Goal: Task Accomplishment & Management: Manage account settings

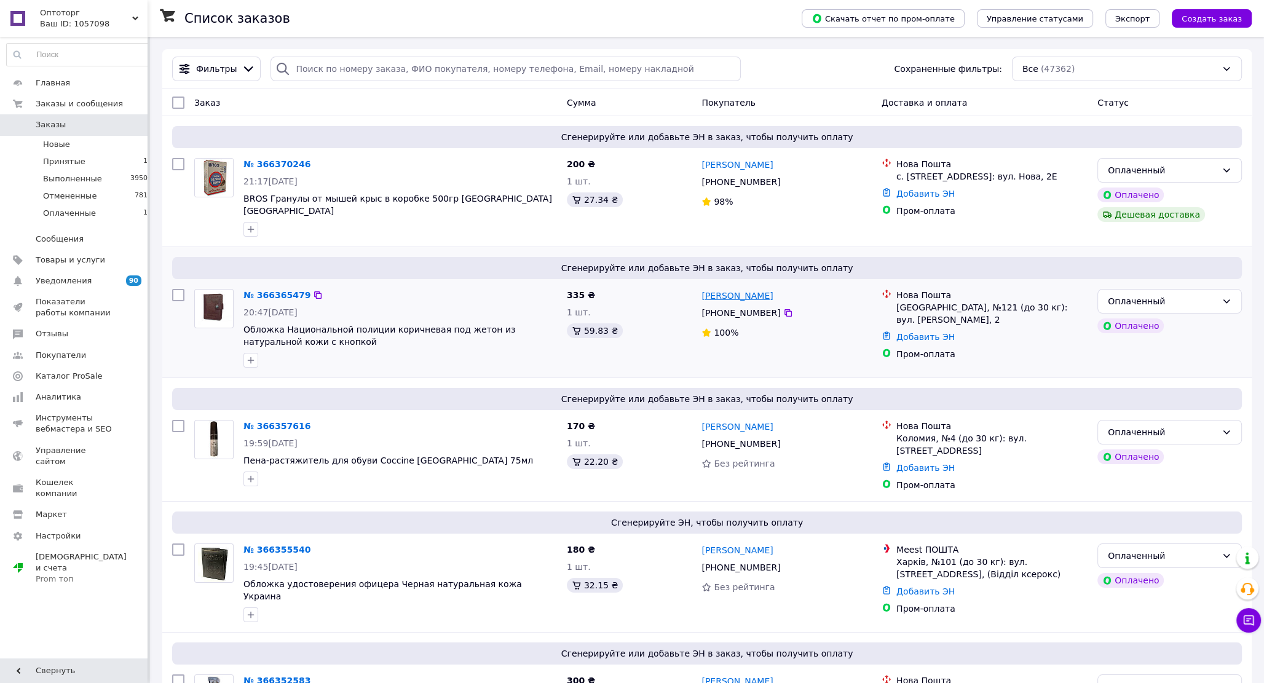
click at [719, 290] on link "[PERSON_NAME]" at bounding box center [736, 296] width 71 height 12
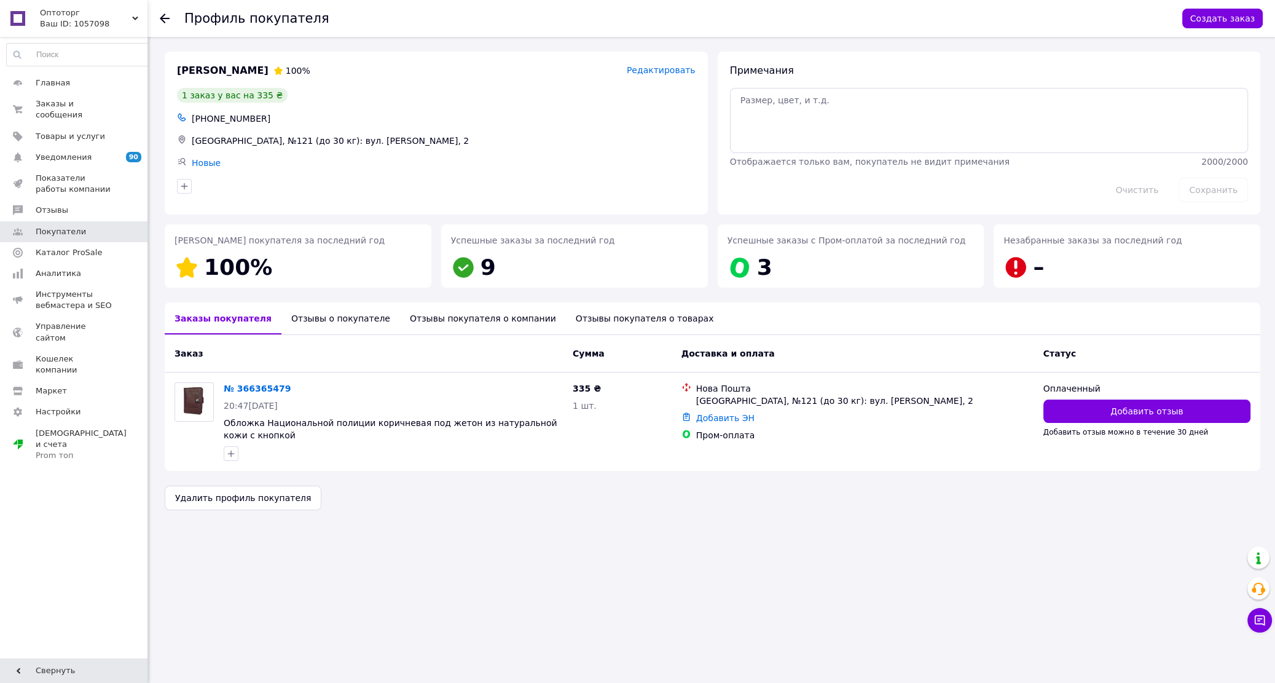
click at [322, 318] on div "Отзывы о покупателе" at bounding box center [341, 318] width 119 height 32
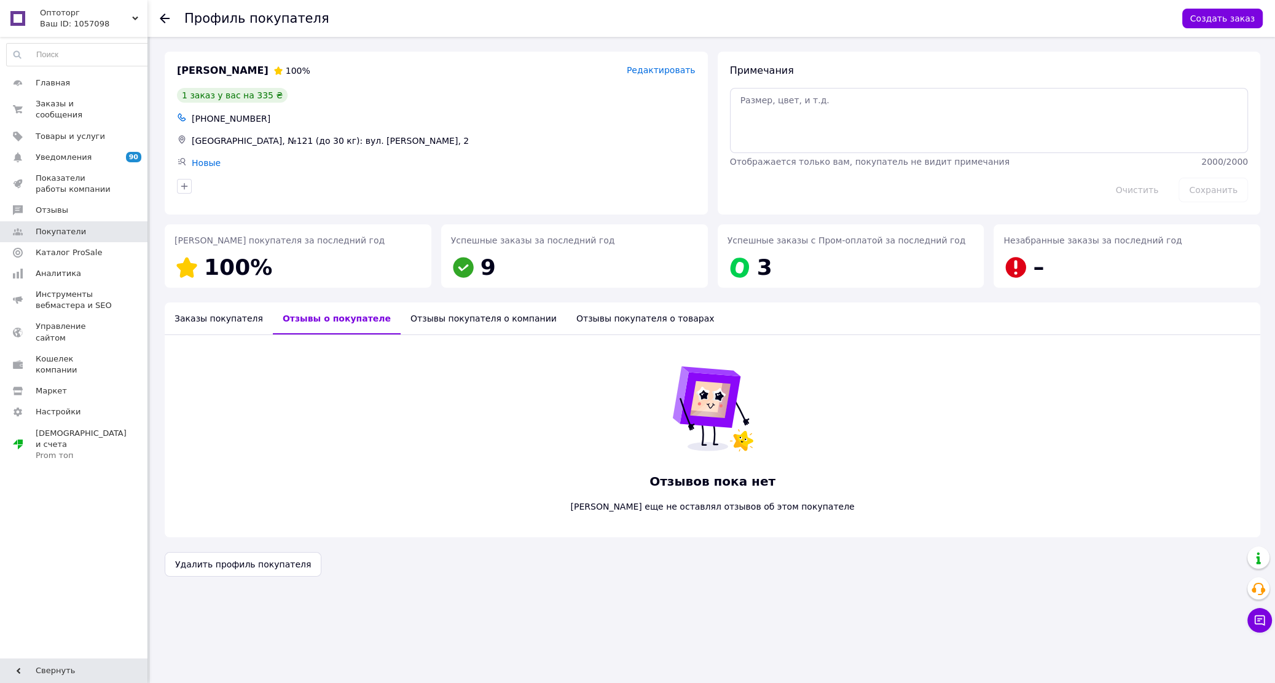
click at [465, 318] on div "Отзывы покупателя о компании" at bounding box center [484, 318] width 166 height 32
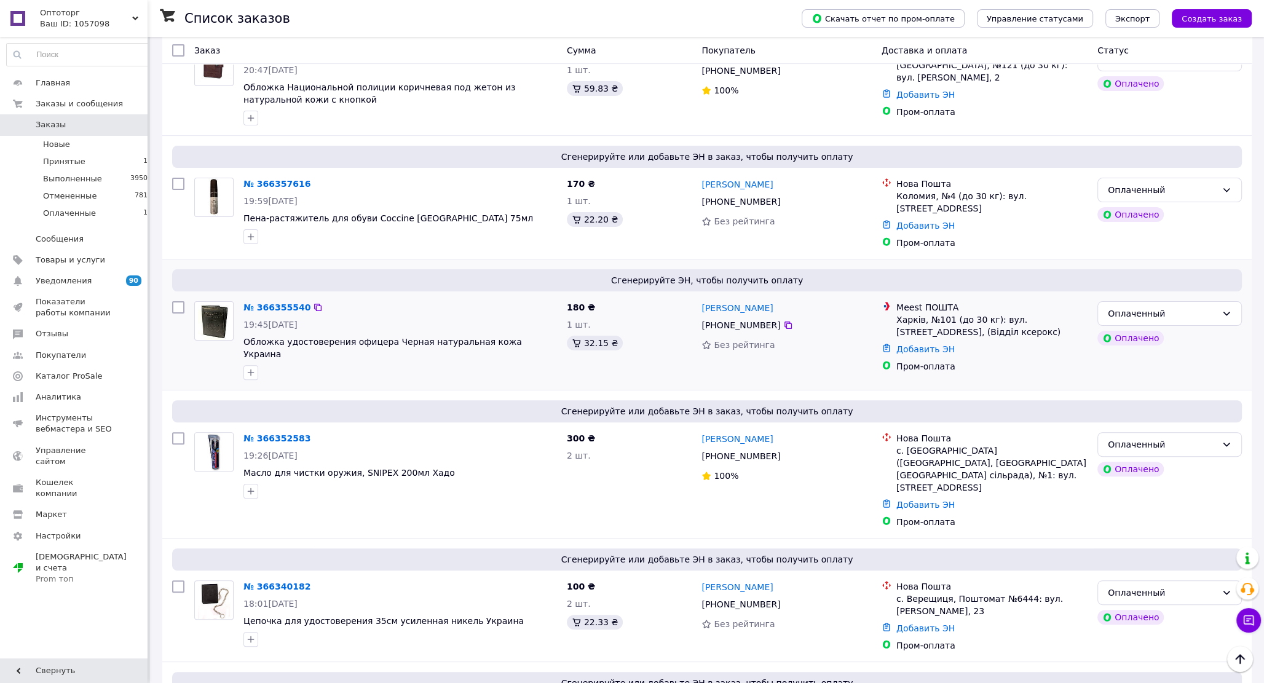
scroll to position [329, 0]
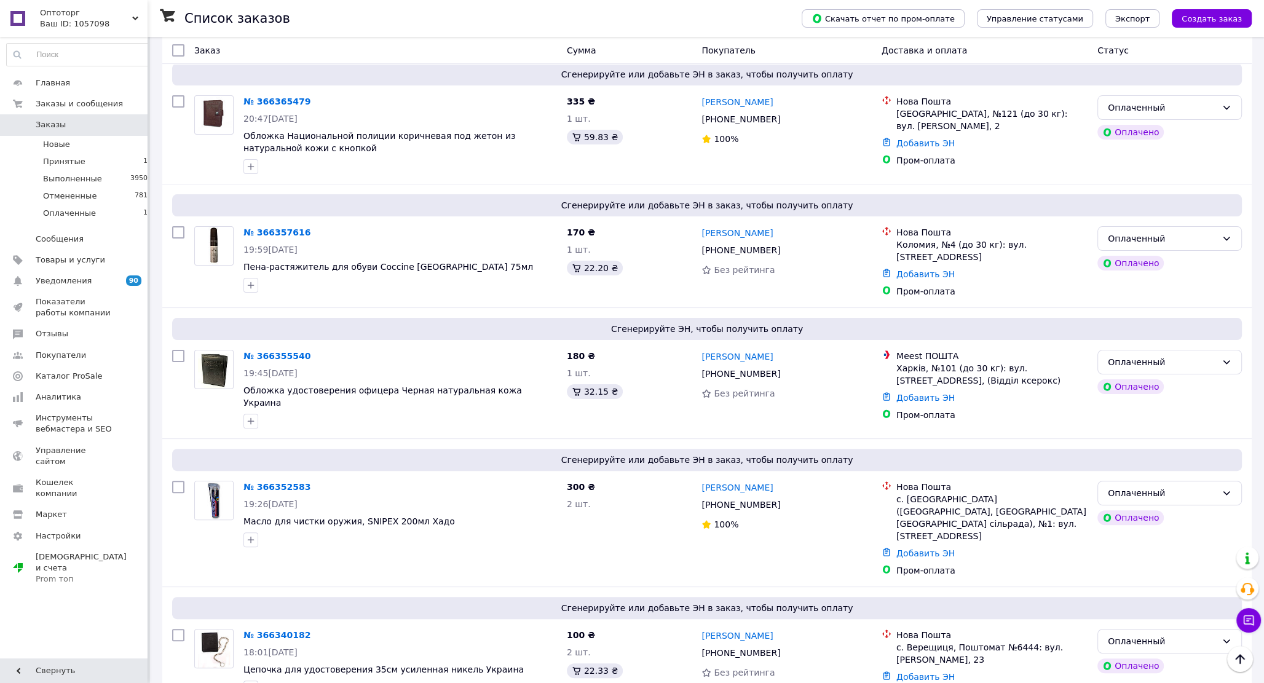
click at [48, 121] on span "Заказы" at bounding box center [51, 124] width 30 height 11
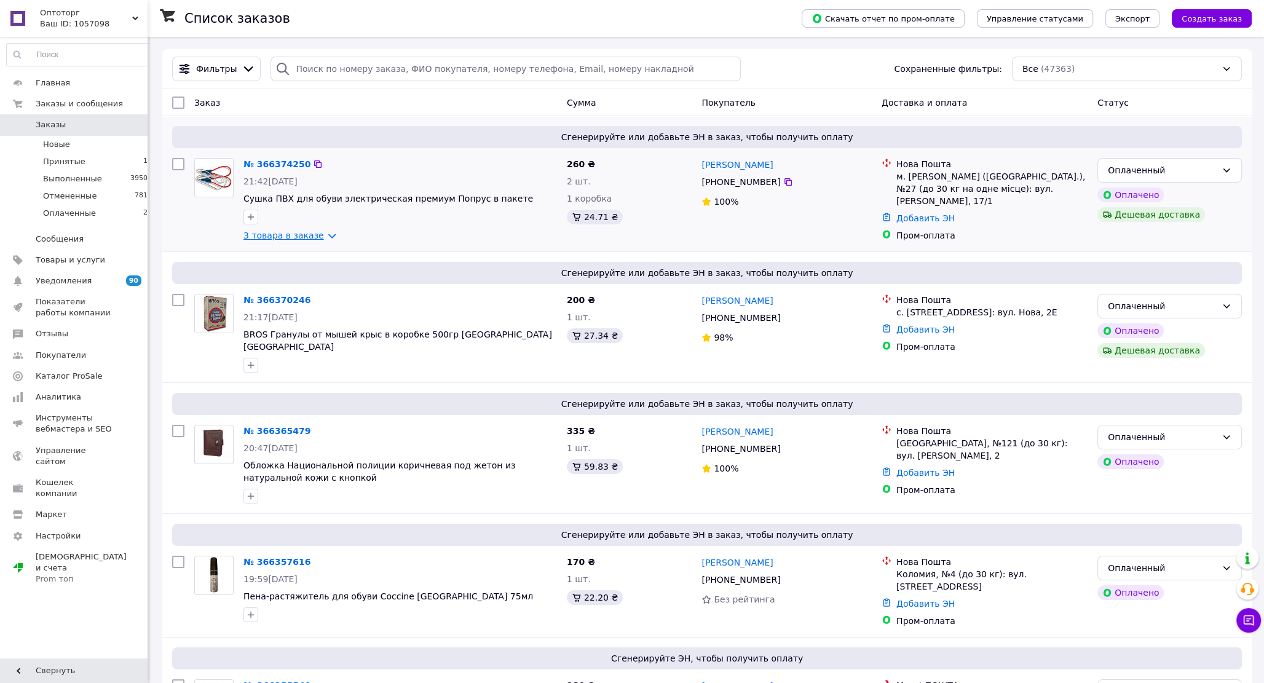
click at [263, 238] on link "3 товара в заказе" at bounding box center [283, 235] width 81 height 10
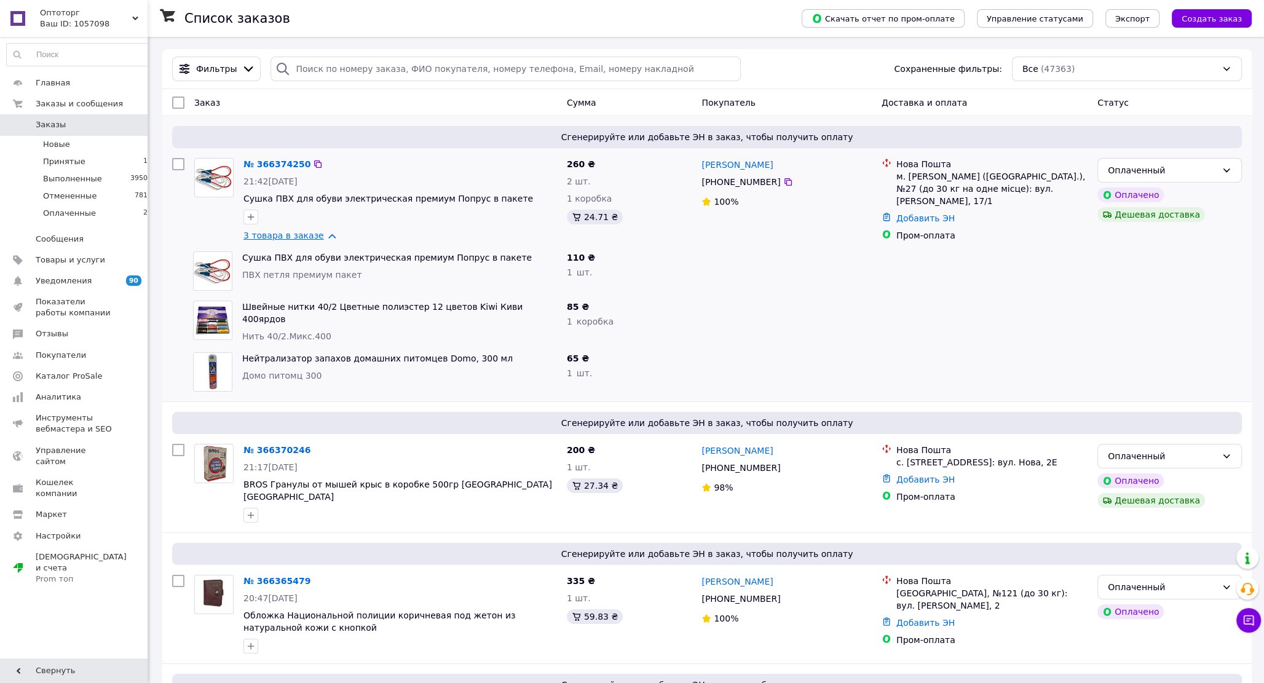
click at [263, 238] on link "3 товара в заказе" at bounding box center [283, 235] width 81 height 10
